Goal: Download file/media

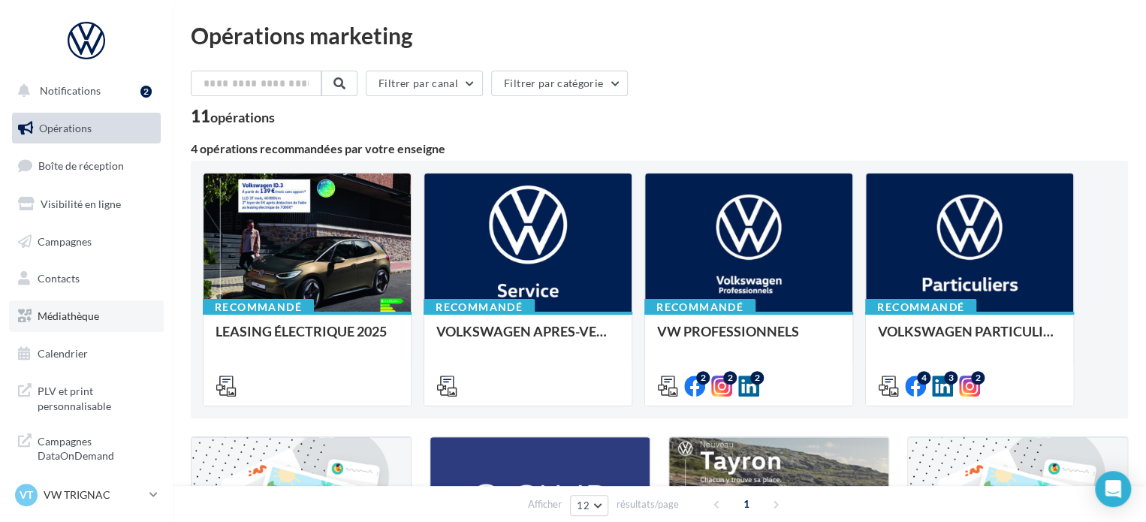
click at [81, 322] on link "Médiathèque" at bounding box center [86, 316] width 155 height 32
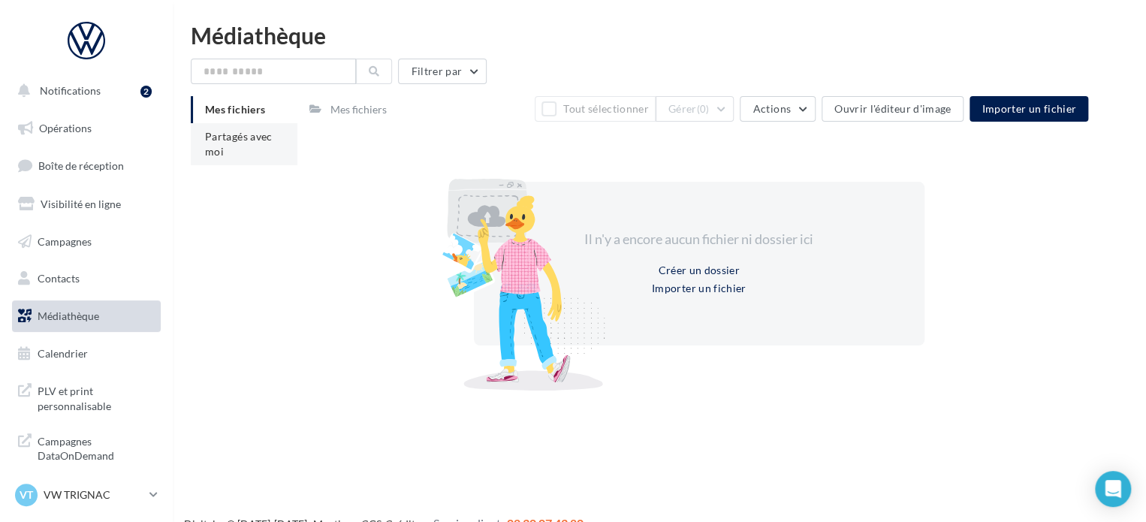
click at [234, 132] on span "Partagés avec moi" at bounding box center [239, 144] width 68 height 28
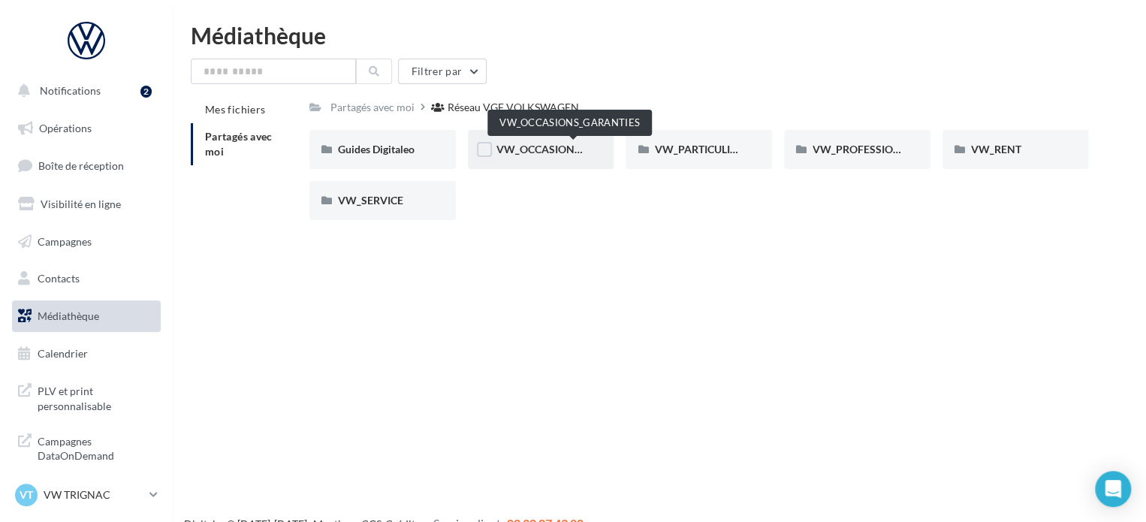
click at [540, 151] on span "VW_OCCASIONS_GARANTIES" at bounding box center [569, 149] width 147 height 13
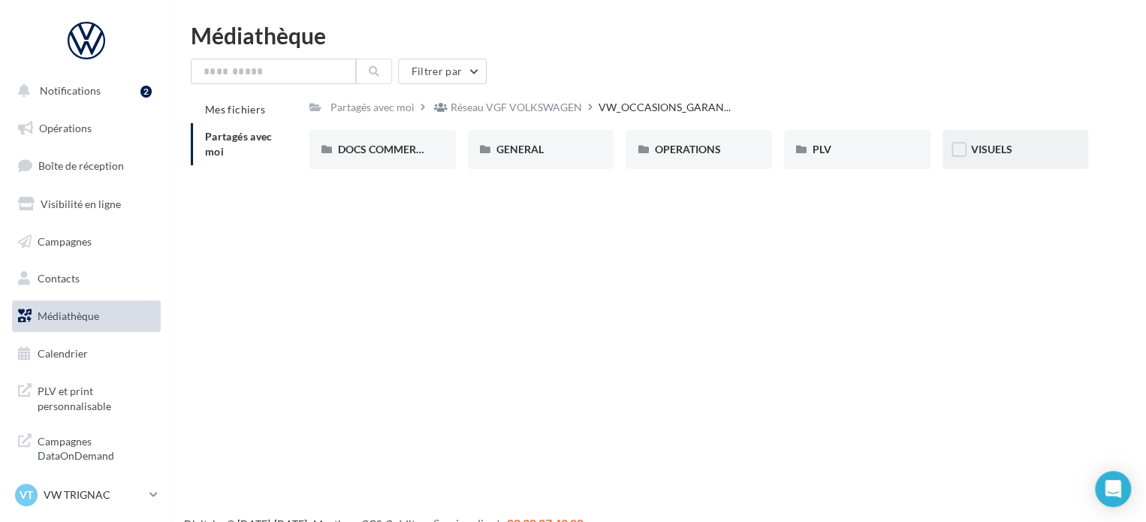
click at [1017, 160] on div "VISUELS" at bounding box center [1015, 149] width 146 height 39
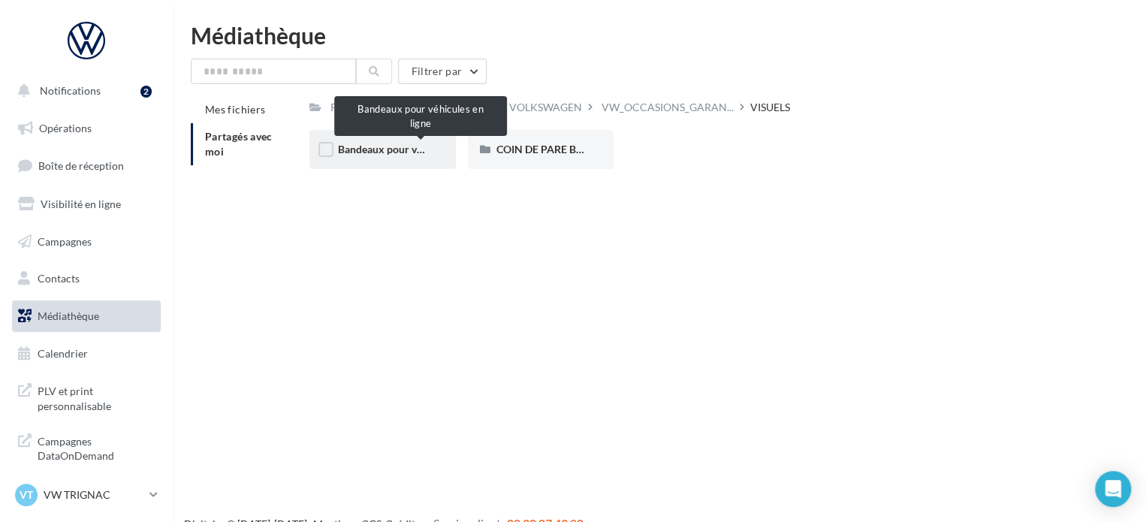
click at [424, 155] on span "Bandeaux pour véhicules en ligne" at bounding box center [415, 149] width 155 height 13
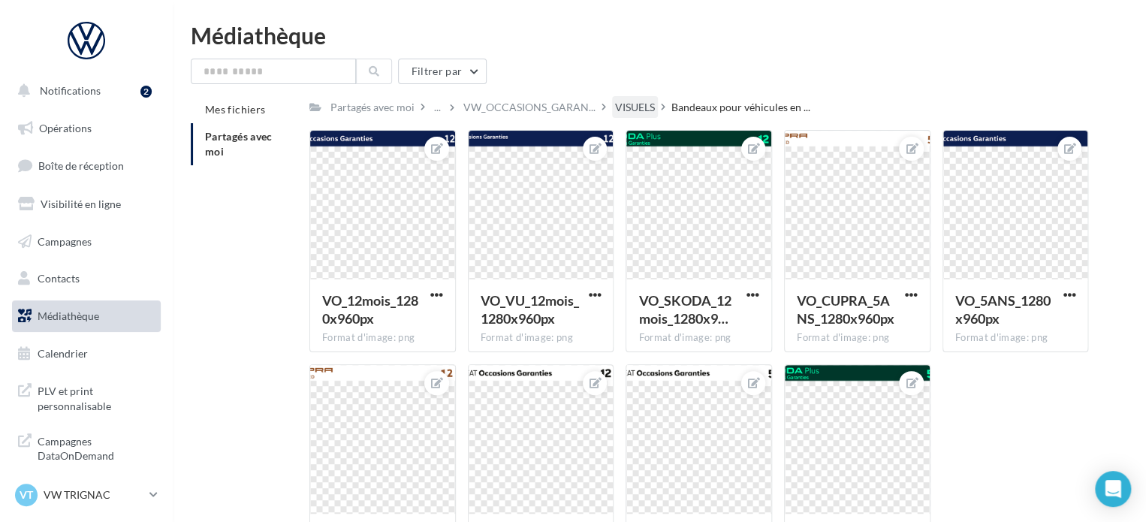
click at [631, 109] on div "VISUELS" at bounding box center [635, 107] width 40 height 15
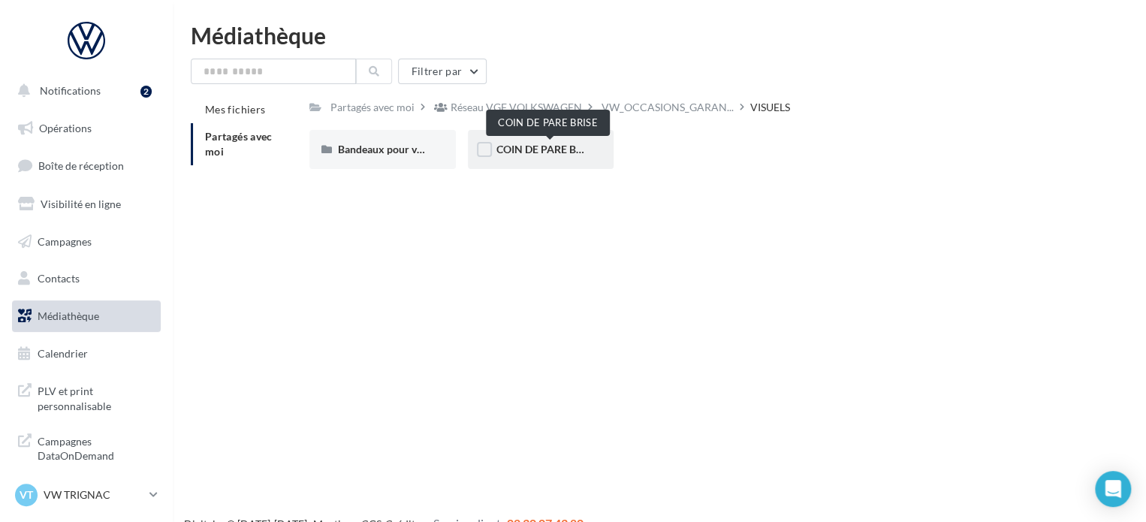
click at [550, 155] on span "COIN DE PARE BRISE" at bounding box center [546, 149] width 101 height 13
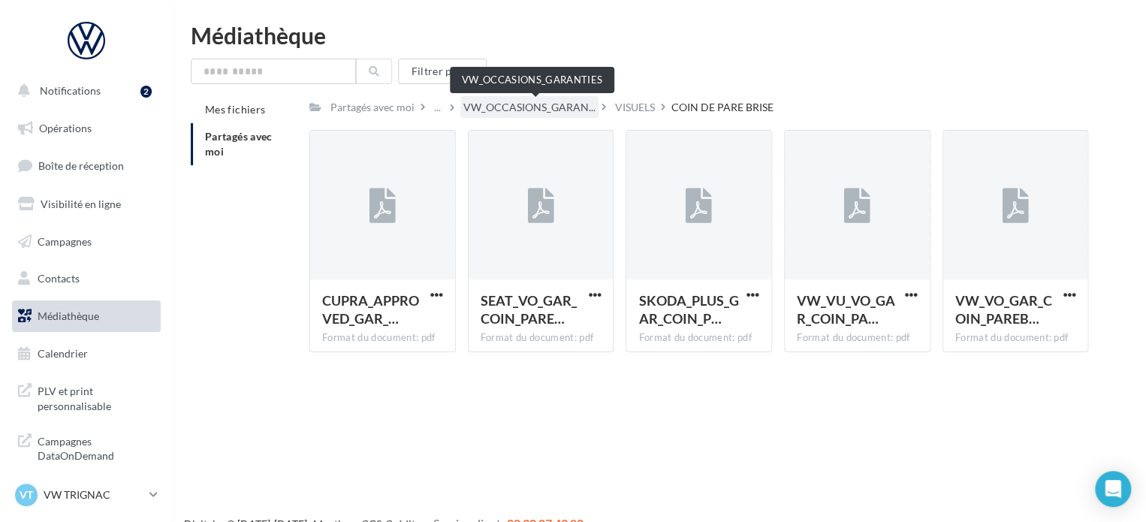
click at [553, 113] on span "VW_OCCASIONS_GARAN..." at bounding box center [529, 107] width 132 height 15
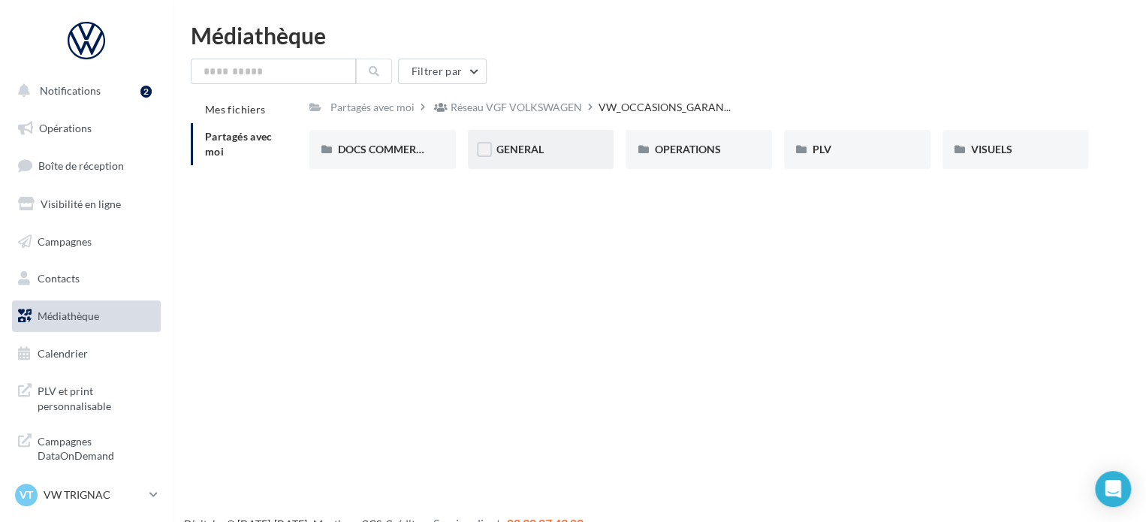
click at [530, 158] on div "GENERAL" at bounding box center [541, 149] width 146 height 39
click at [530, 155] on span "GARANTIE" at bounding box center [522, 149] width 53 height 13
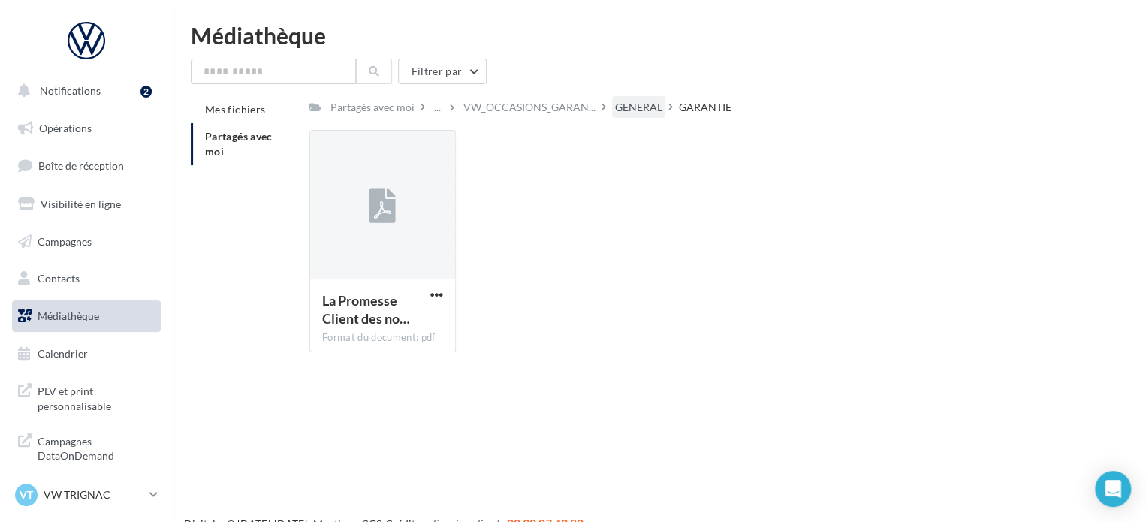
click at [639, 116] on div "GENERAL" at bounding box center [638, 107] width 53 height 22
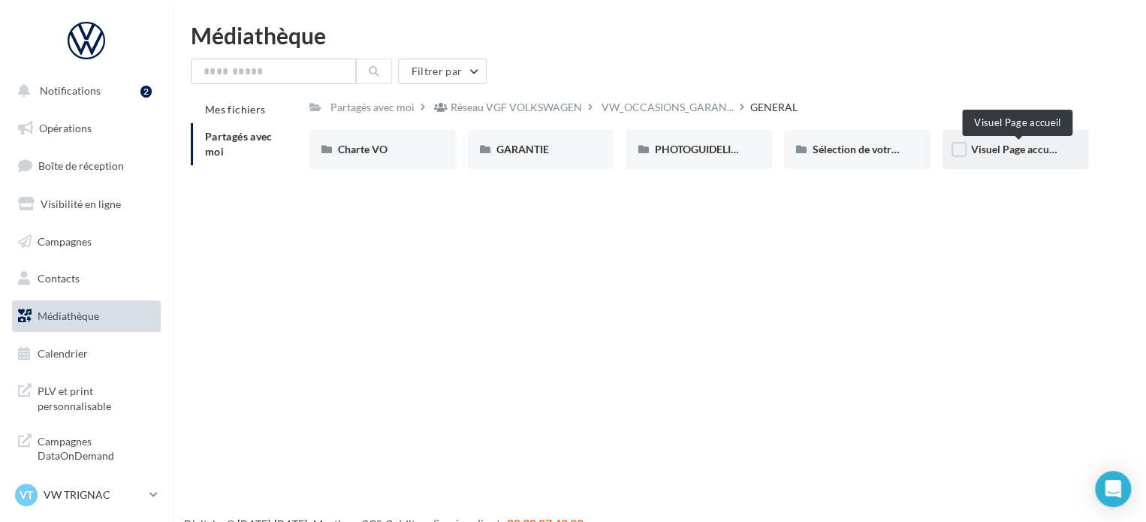
click at [1012, 155] on span "Visuel Page accueil" at bounding box center [1015, 149] width 89 height 13
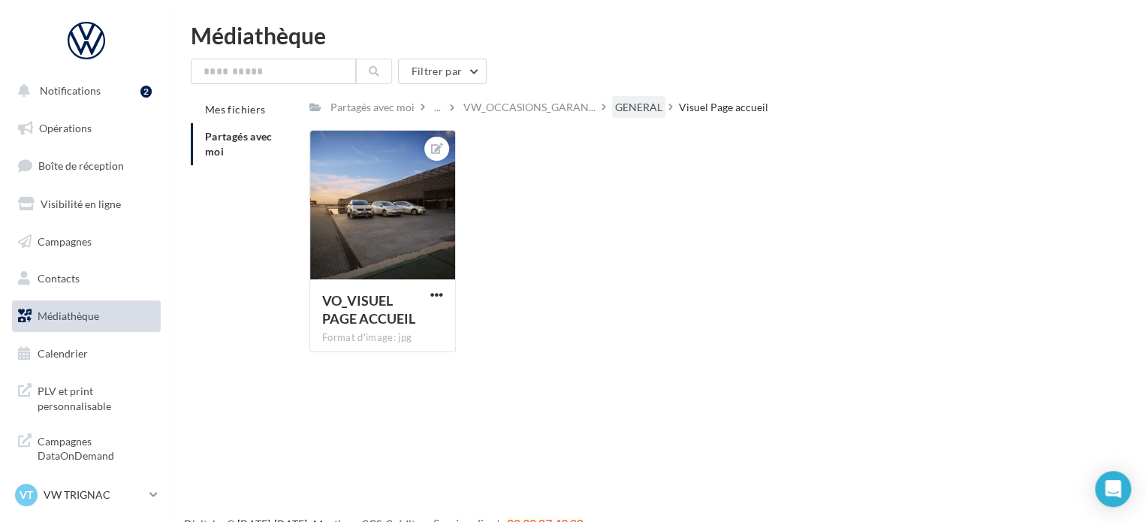
click at [652, 103] on div "GENERAL" at bounding box center [638, 107] width 47 height 15
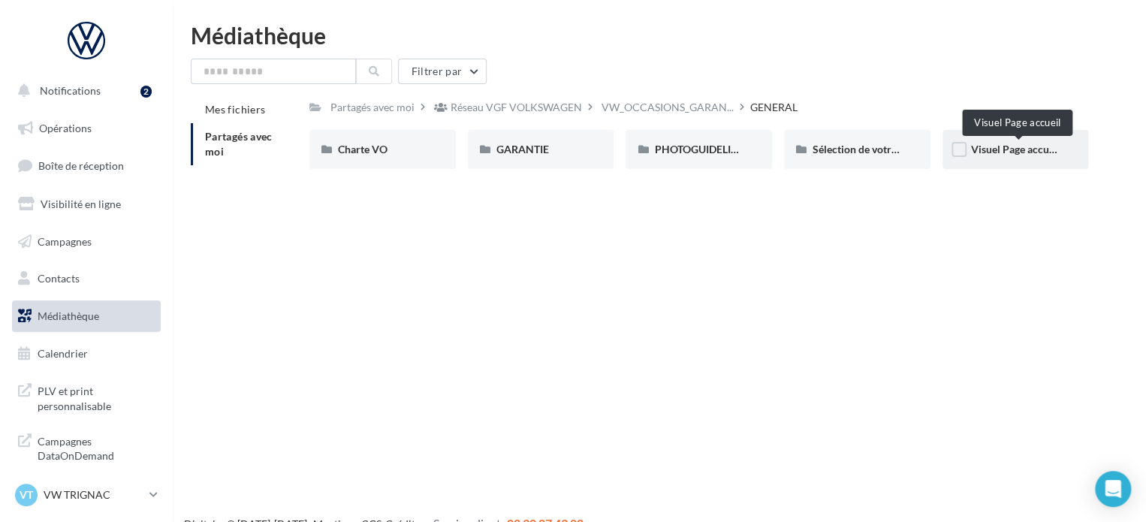
click at [990, 149] on span "Visuel Page accueil" at bounding box center [1015, 149] width 89 height 13
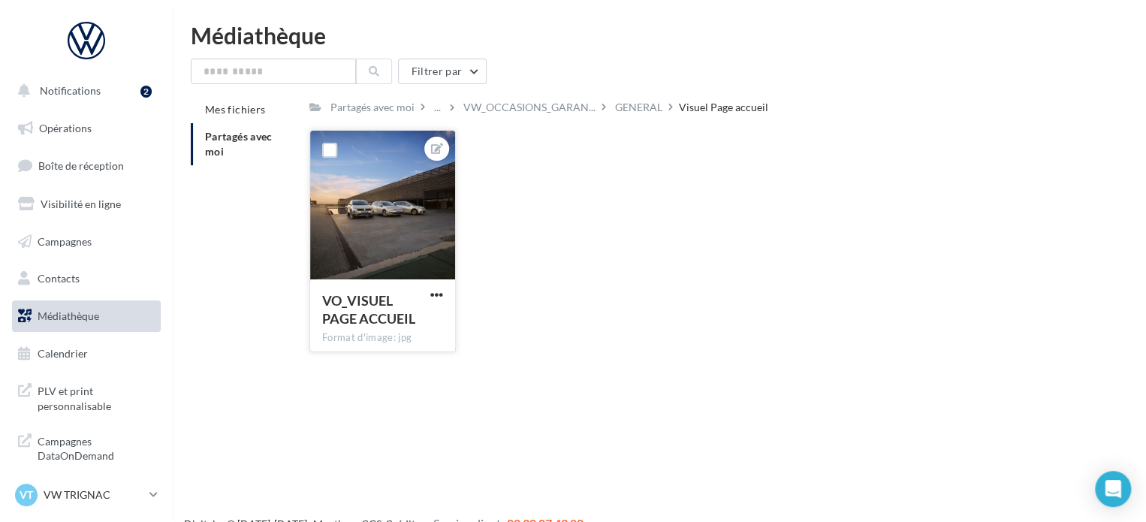
click at [355, 217] on div at bounding box center [382, 206] width 145 height 150
click at [442, 302] on button "button" at bounding box center [436, 295] width 19 height 15
click at [376, 333] on button "Ouvrir l'éditeur d'image" at bounding box center [367, 324] width 158 height 39
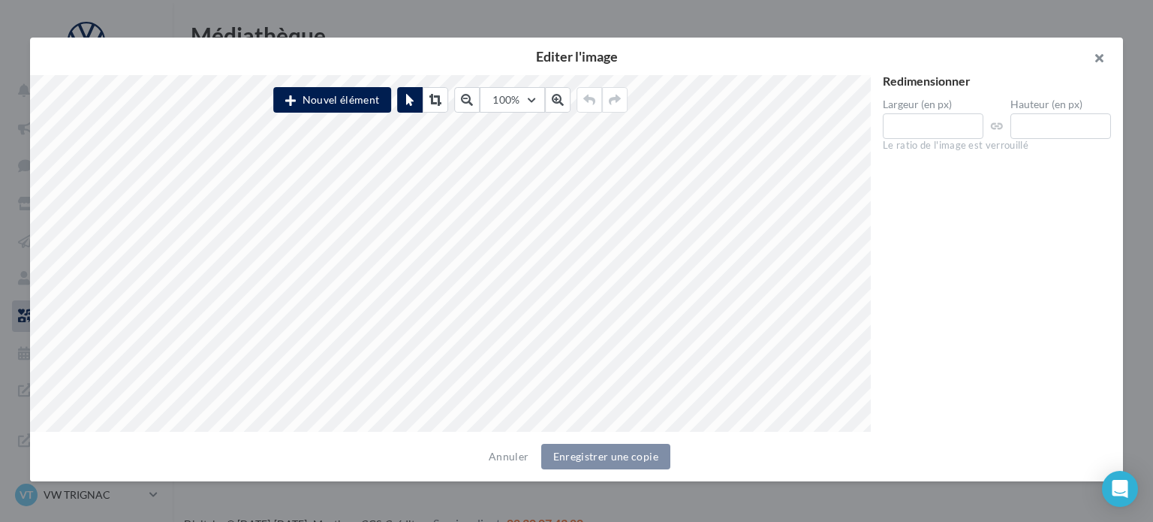
click at [1084, 54] on button "button" at bounding box center [1093, 60] width 60 height 45
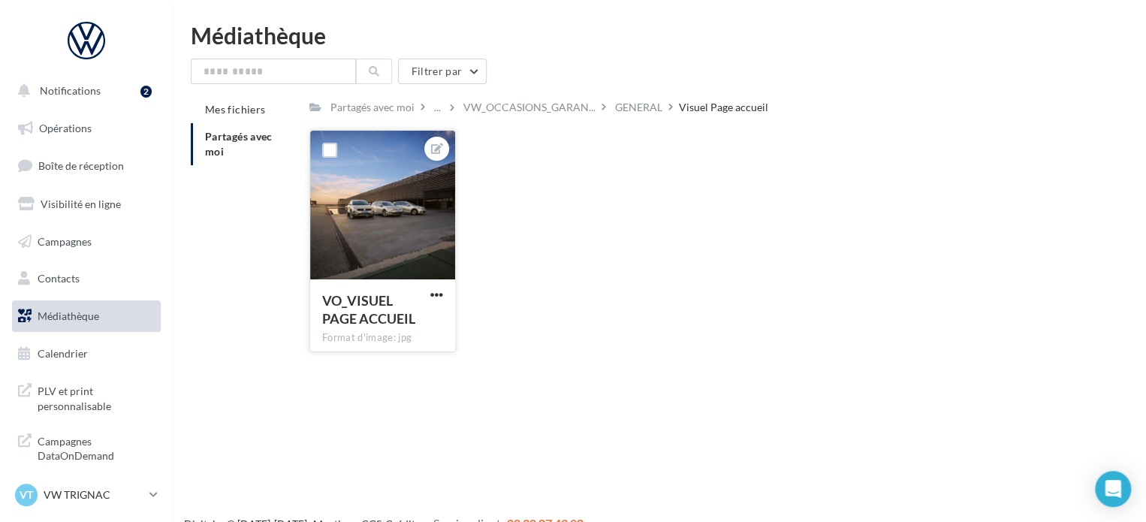
click at [429, 297] on button "button" at bounding box center [436, 295] width 19 height 15
click at [421, 324] on button "Ouvrir l'éditeur d'image" at bounding box center [367, 324] width 158 height 39
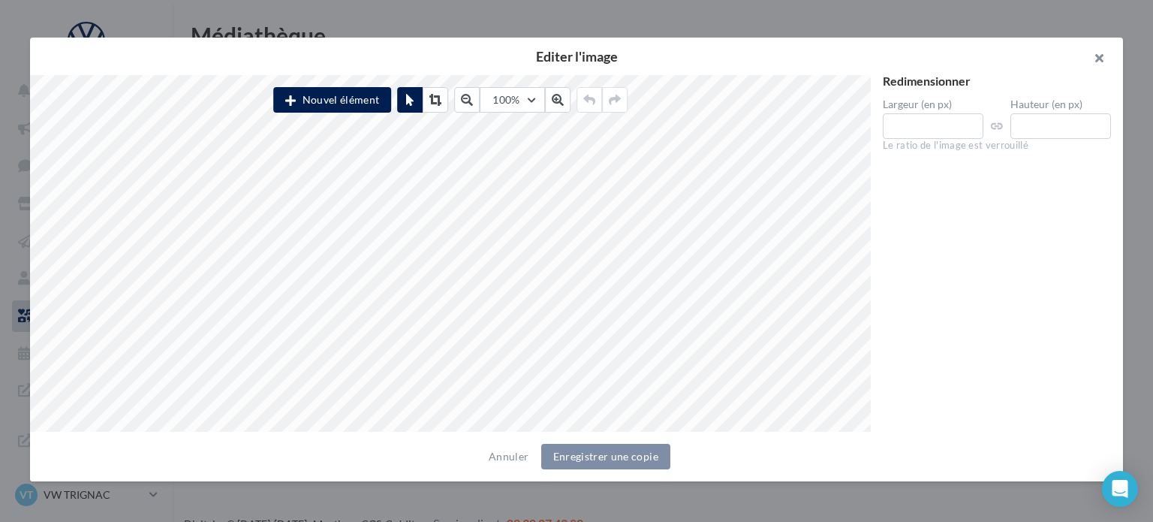
click at [1107, 57] on button "button" at bounding box center [1093, 60] width 60 height 45
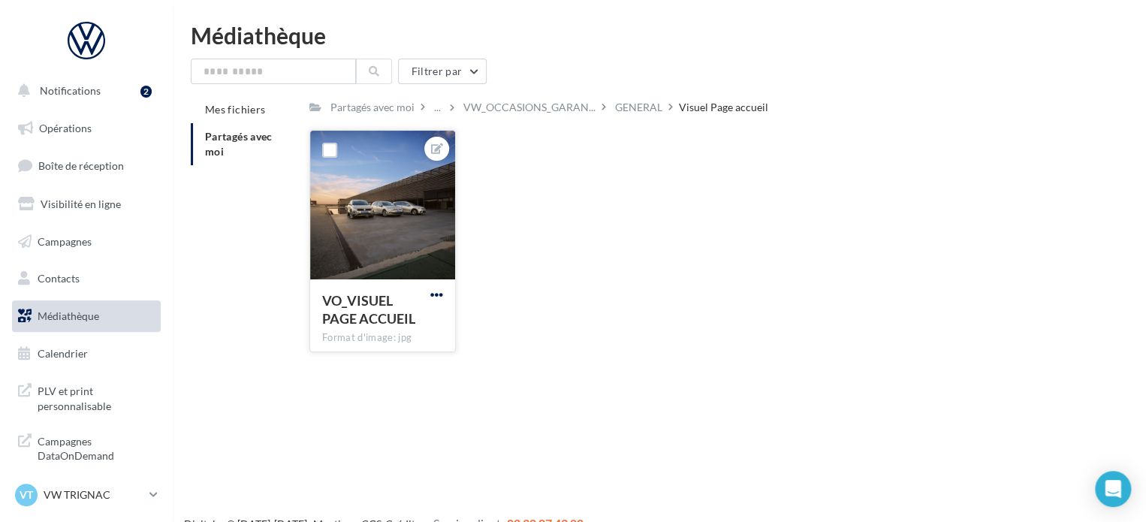
click at [439, 297] on span "button" at bounding box center [436, 294] width 13 height 13
click at [341, 381] on button "Télécharger" at bounding box center [367, 363] width 158 height 39
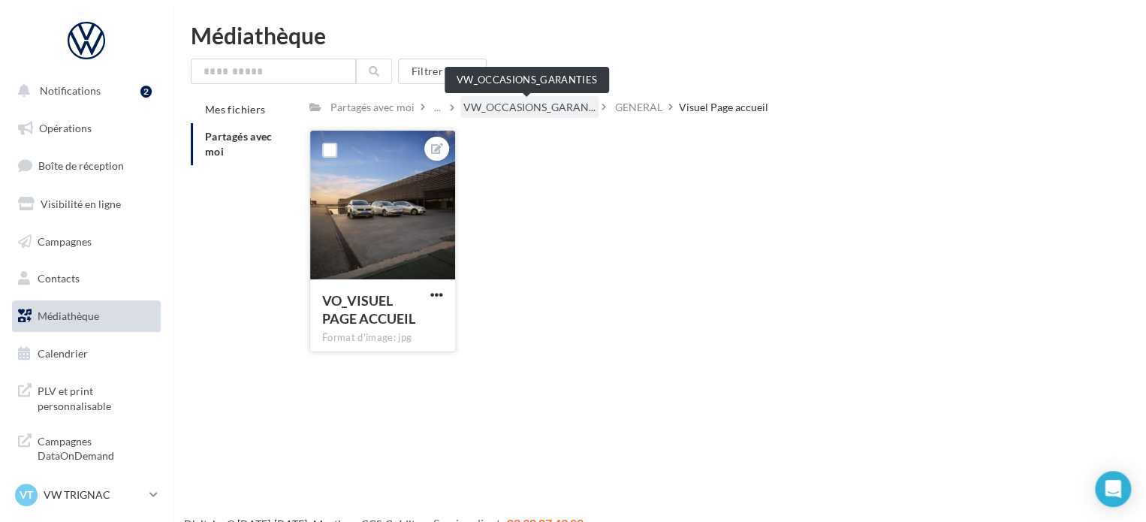
click at [488, 106] on span "VW_OCCASIONS_GARAN..." at bounding box center [529, 107] width 132 height 15
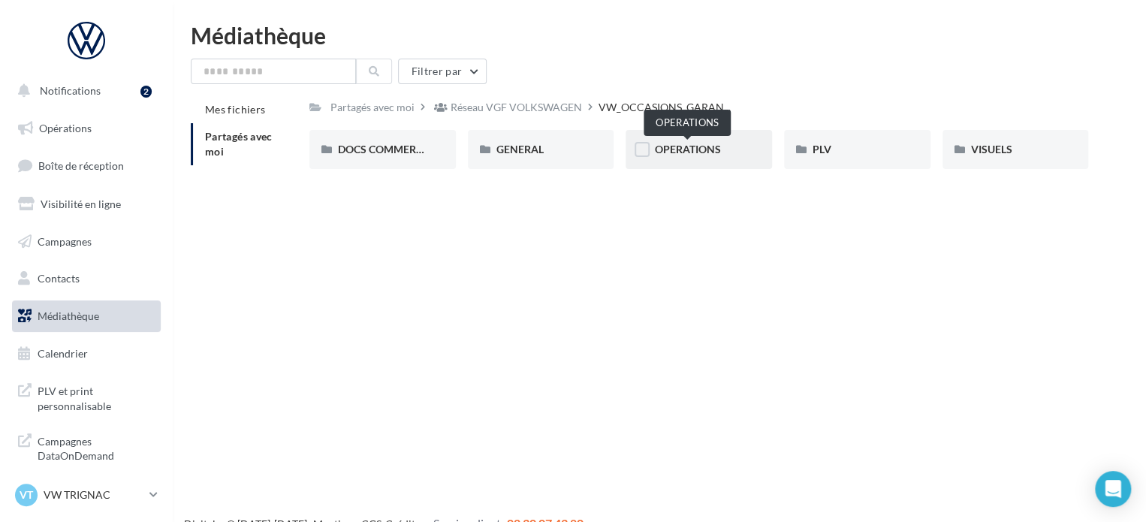
click at [710, 148] on span "OPERATIONS" at bounding box center [687, 149] width 66 height 13
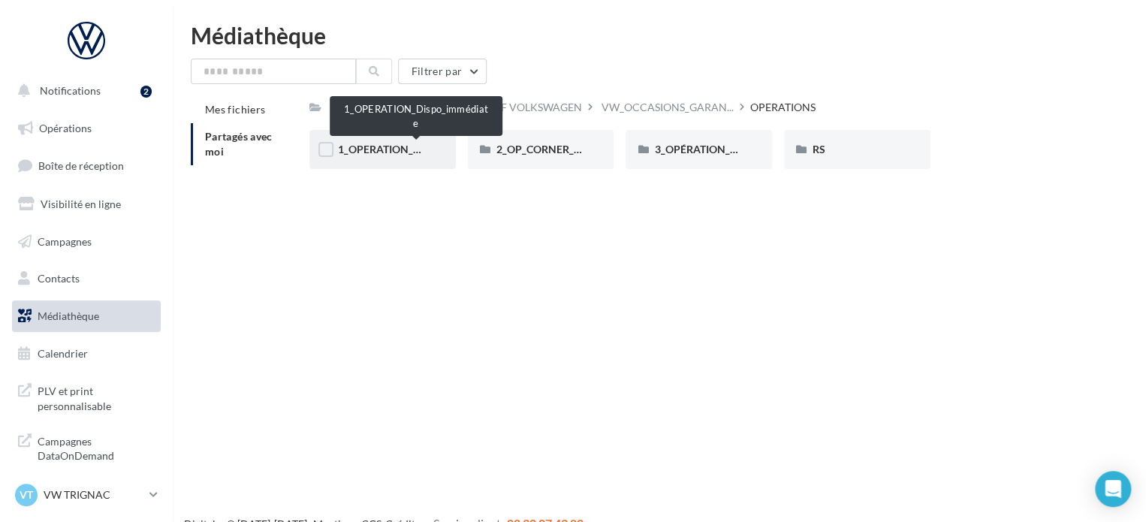
click at [378, 167] on div "1_OPERATION_Dispo_immédiate" at bounding box center [382, 149] width 146 height 39
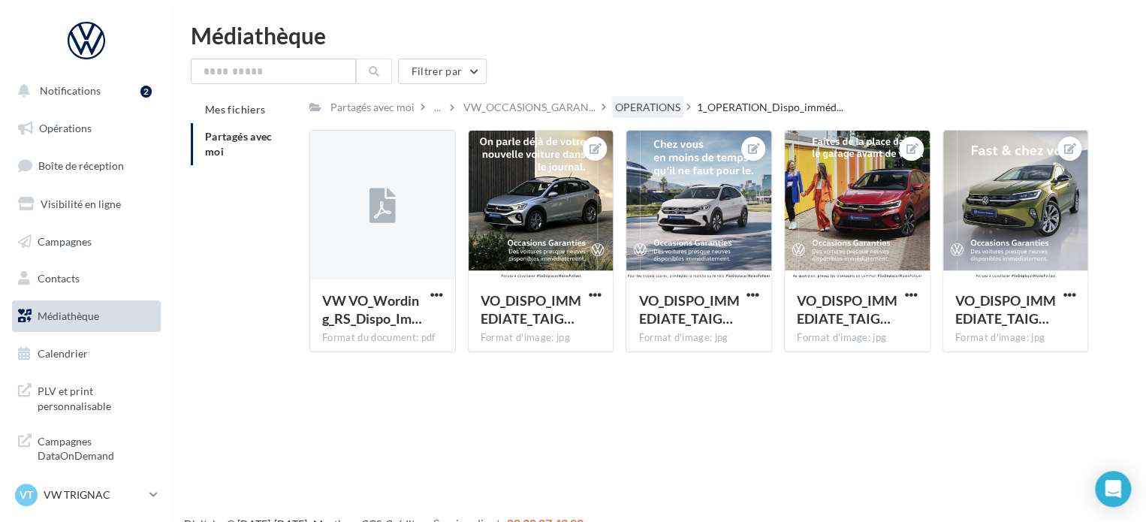
click at [641, 110] on div "OPERATIONS" at bounding box center [647, 107] width 65 height 15
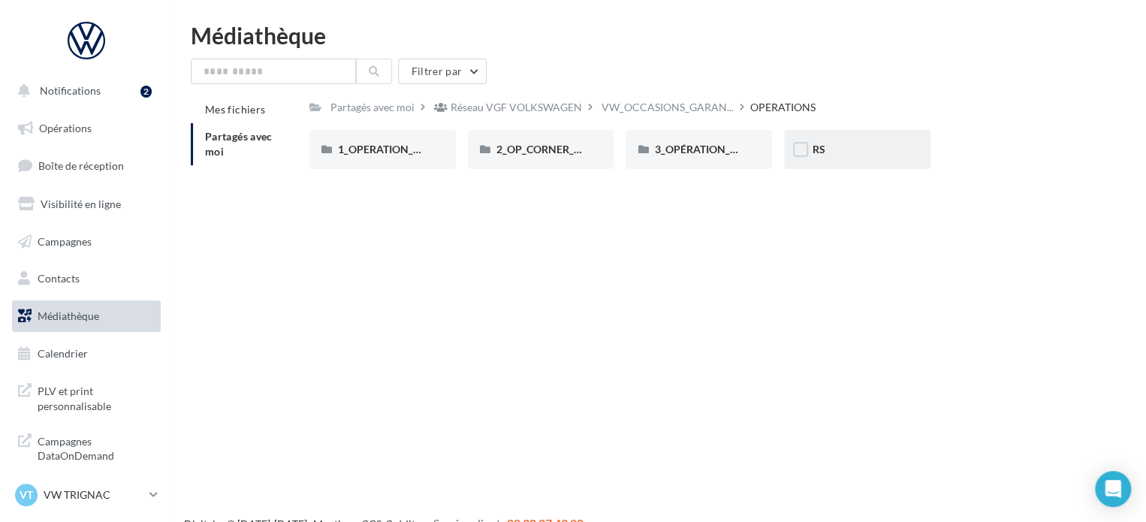
click at [820, 156] on div "RS" at bounding box center [857, 149] width 89 height 15
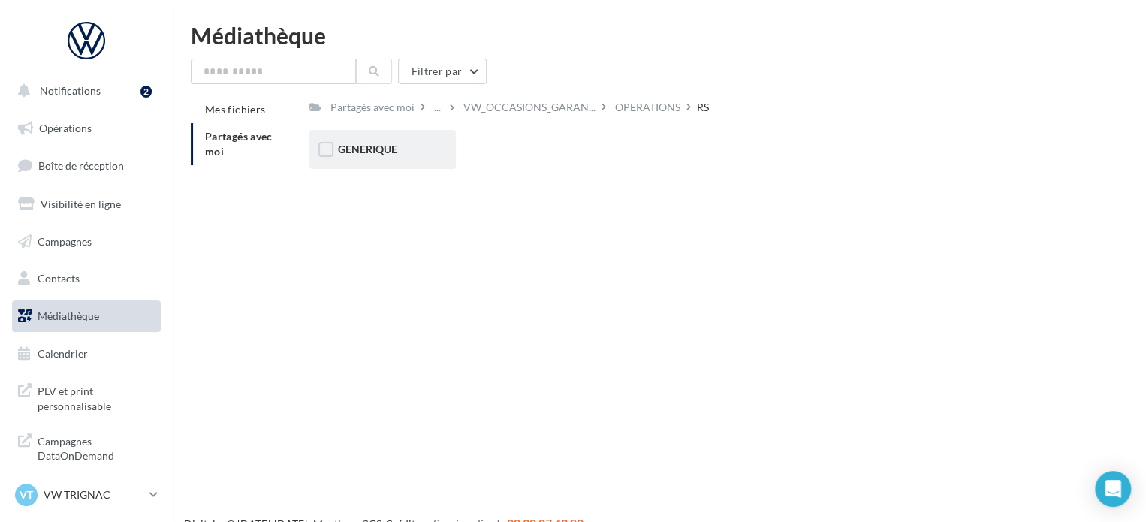
click at [366, 155] on span "GENERIQUE" at bounding box center [367, 149] width 59 height 13
click at [369, 155] on div "VW" at bounding box center [382, 149] width 89 height 15
